Goal: Transaction & Acquisition: Purchase product/service

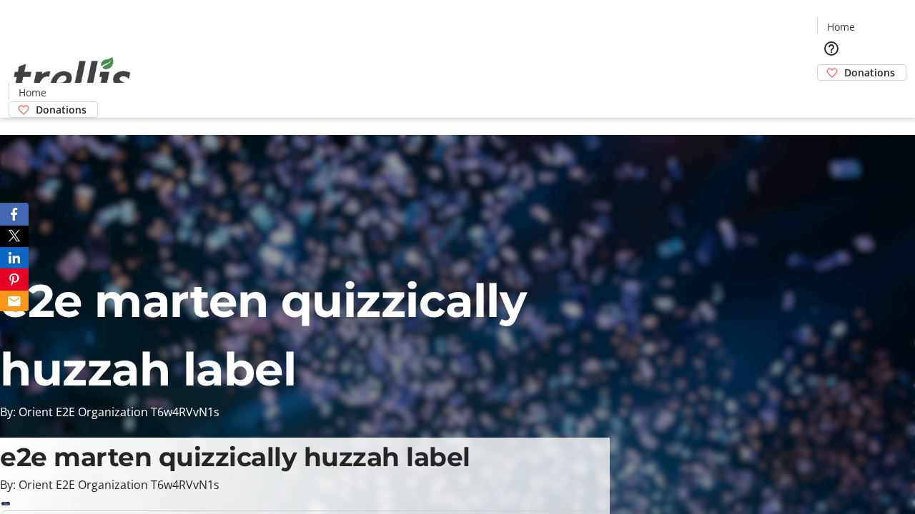
click at [844, 65] on span "Donations" at bounding box center [869, 72] width 51 height 15
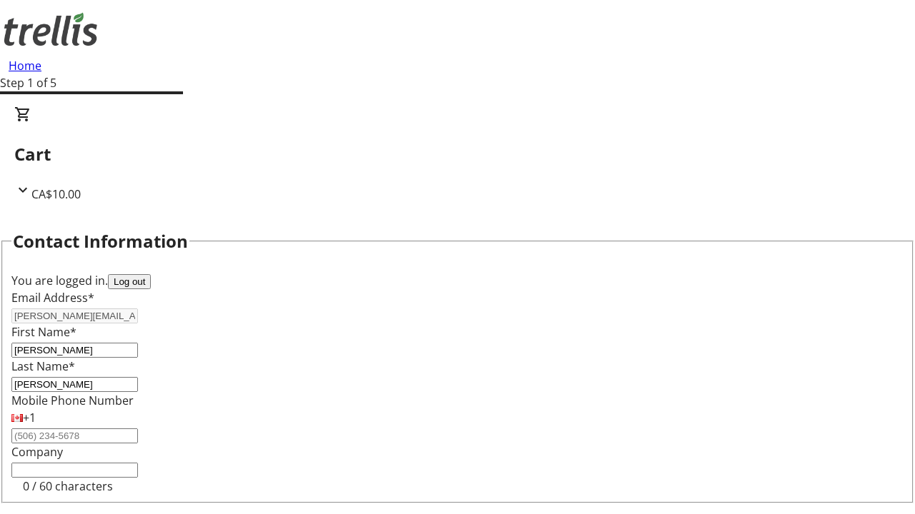
select select "BC"
select select "CA"
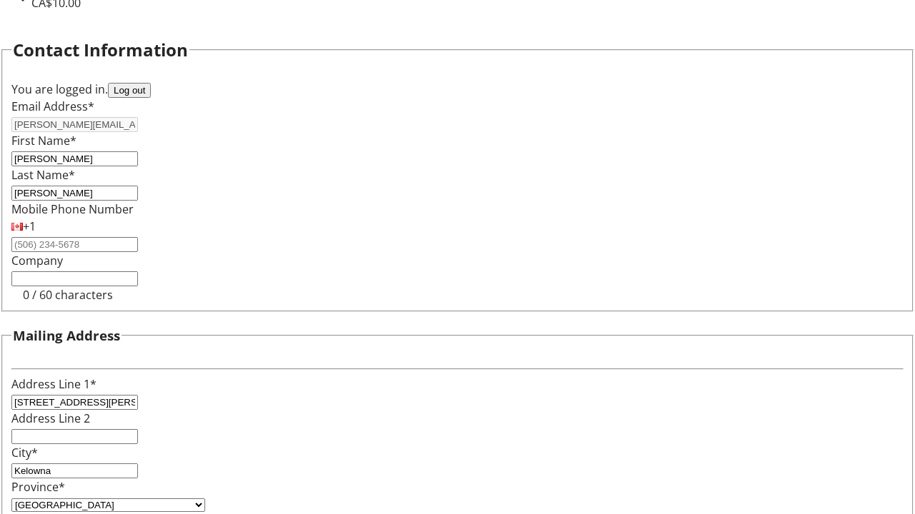
type input "V1Y 0C2"
